Goal: Information Seeking & Learning: Check status

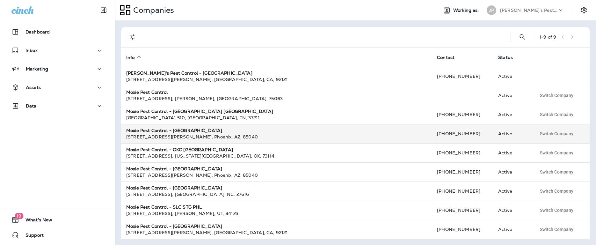
click at [171, 134] on div "[STREET_ADDRESS][PERSON_NAME]" at bounding box center [276, 136] width 300 height 6
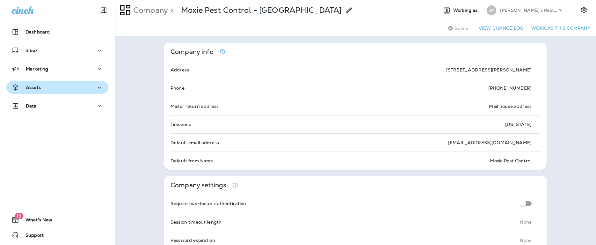
click at [35, 86] on p "Assets" at bounding box center [33, 87] width 15 height 5
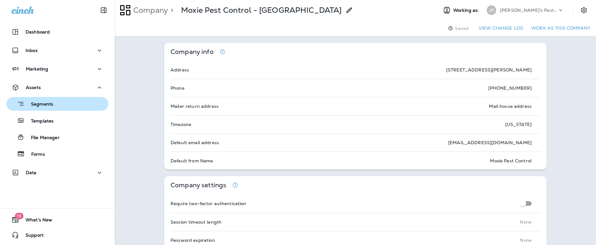
click at [35, 105] on p "Segments" at bounding box center [39, 104] width 29 height 6
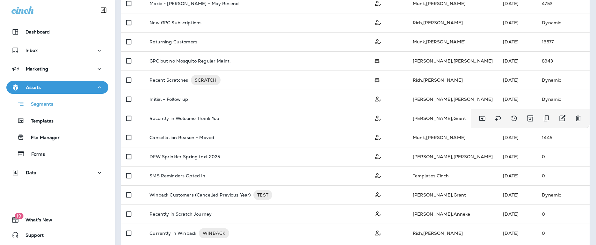
scroll to position [186, 0]
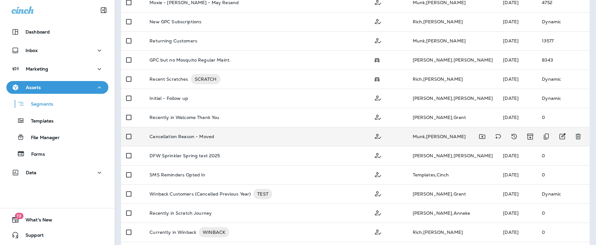
click at [174, 137] on p "Cancellation Reason - Moved" at bounding box center [181, 136] width 65 height 5
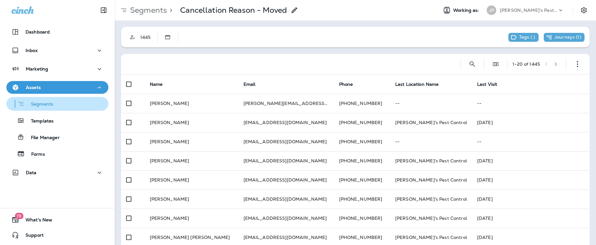
click at [47, 103] on p "Segments" at bounding box center [39, 104] width 29 height 6
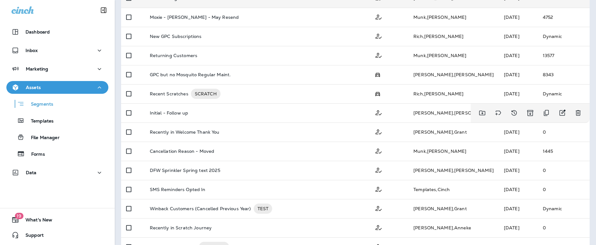
scroll to position [171, 0]
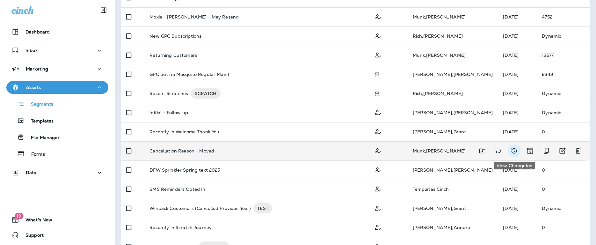
click at [514, 150] on icon "View Changelog" at bounding box center [513, 150] width 5 height 5
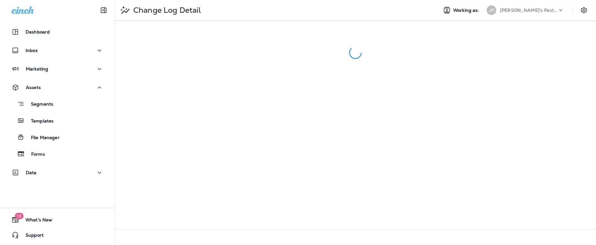
scroll to position [0, 215]
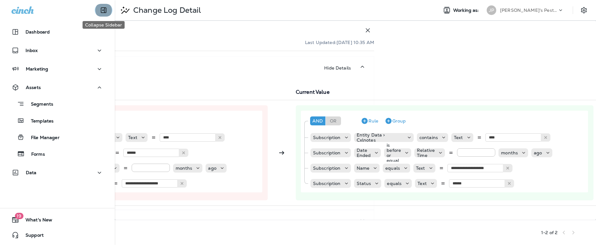
click at [97, 9] on button "Collapse Sidebar" at bounding box center [104, 10] width 18 height 13
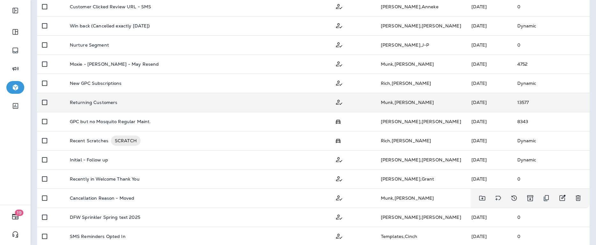
scroll to position [130, 0]
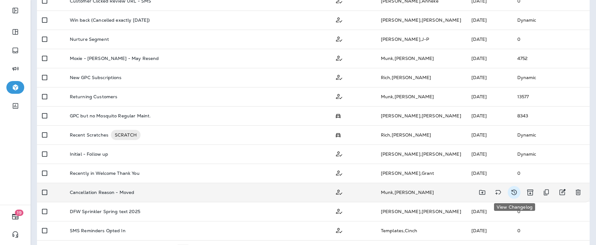
click at [515, 192] on icon "View Changelog" at bounding box center [514, 192] width 8 height 8
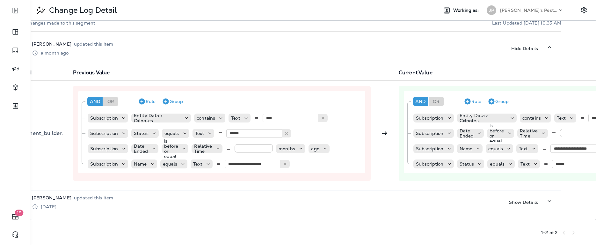
scroll to position [20, 28]
click at [530, 202] on p "Show Details" at bounding box center [523, 201] width 29 height 5
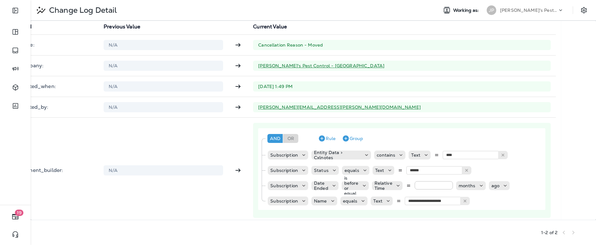
scroll to position [211, 28]
